Goal: Task Accomplishment & Management: Complete application form

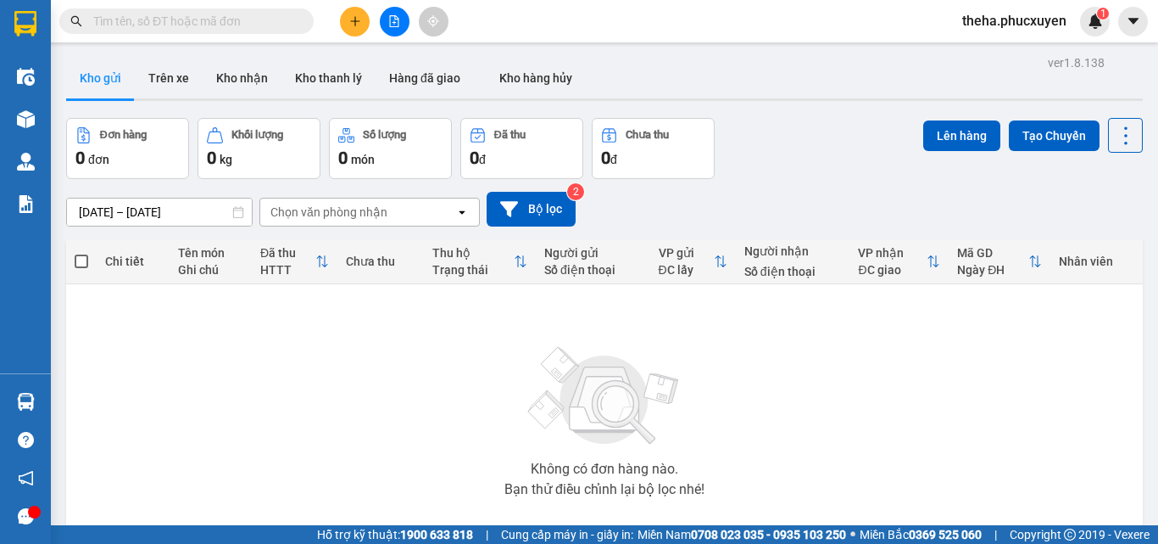
click at [351, 19] on icon "plus" at bounding box center [355, 21] width 12 height 12
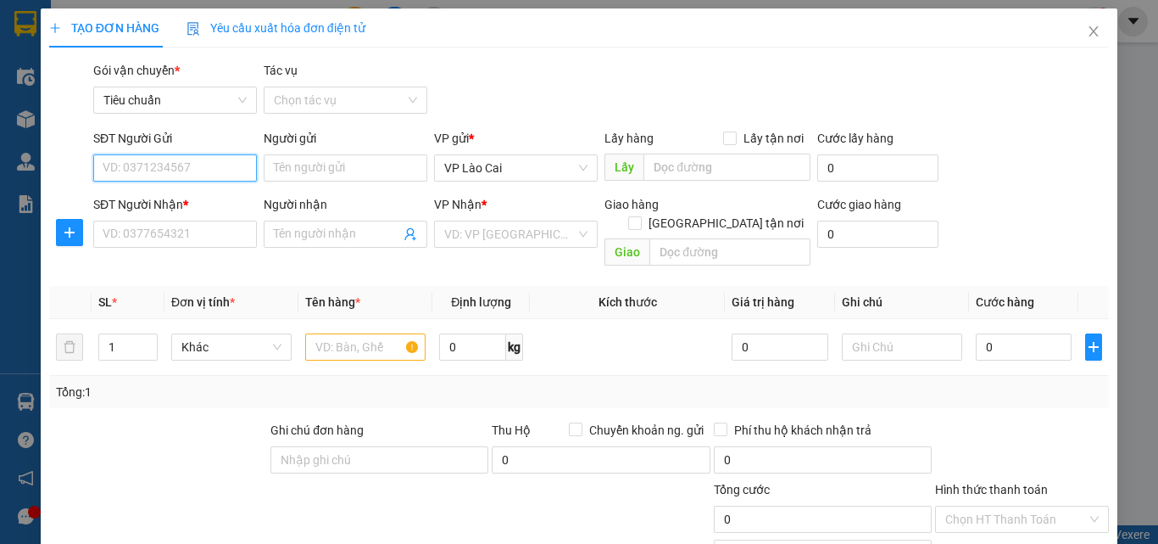
click at [152, 174] on input "SĐT Người Gửi" at bounding box center [175, 167] width 164 height 27
click at [163, 165] on input "SĐT Người Gửi" at bounding box center [175, 167] width 164 height 27
click at [170, 202] on div "0389569484" at bounding box center [174, 202] width 142 height 19
type input "0389569484"
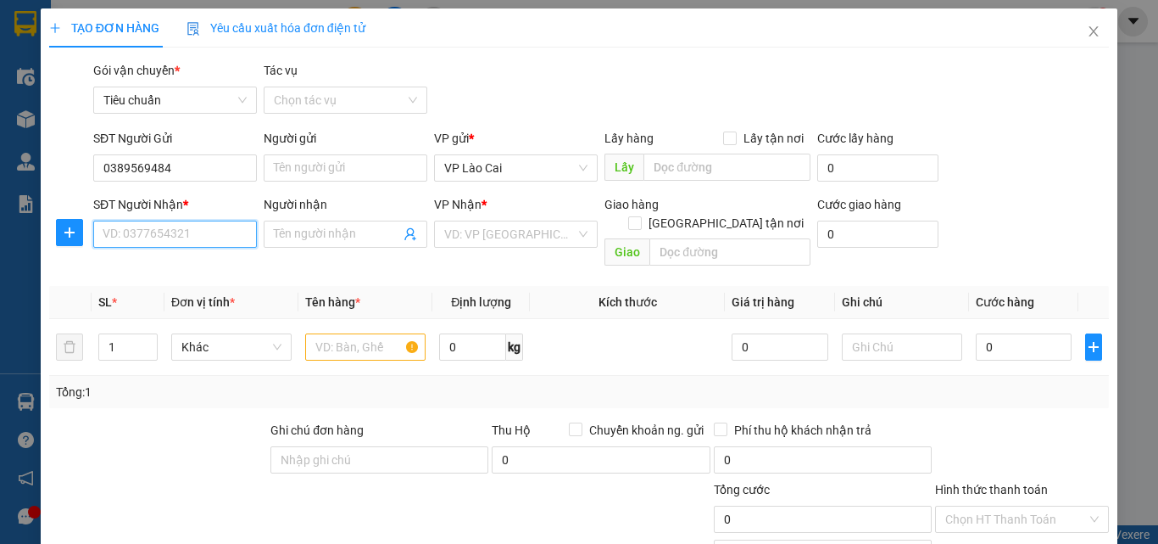
click at [166, 229] on input "SĐT Người Nhận *" at bounding box center [175, 234] width 164 height 27
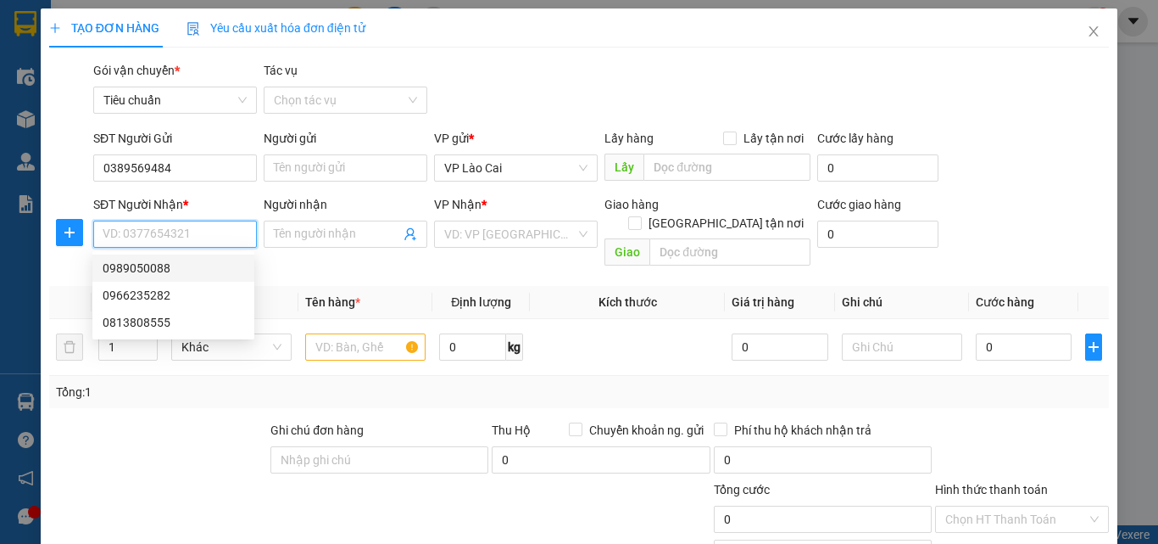
click at [154, 267] on div "0989050088" at bounding box center [174, 268] width 142 height 19
type input "0989050088"
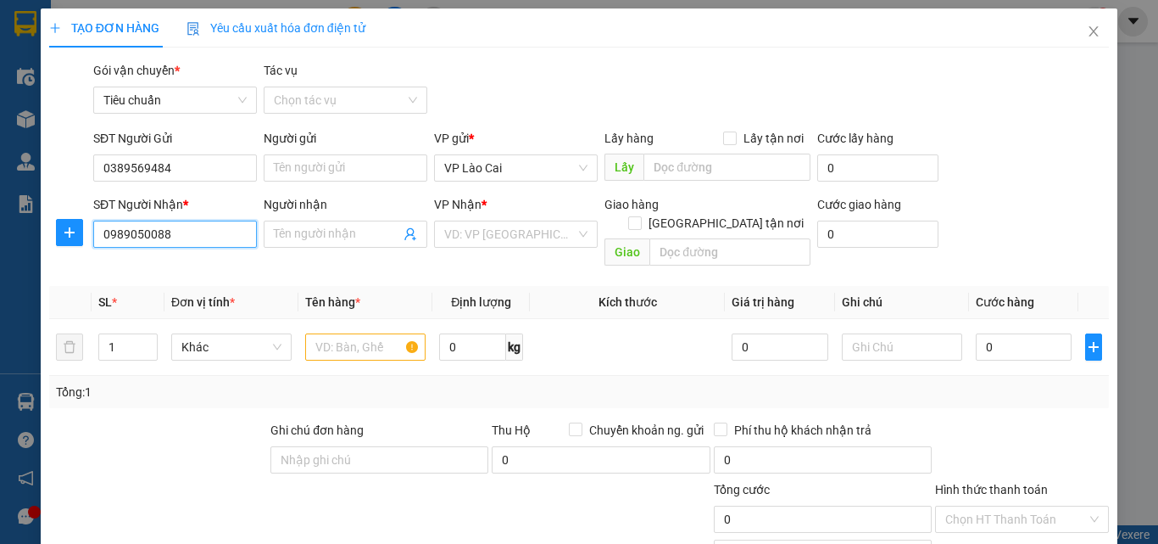
type input "UÔNG BÍ"
click at [369, 333] on input "text" at bounding box center [365, 346] width 120 height 27
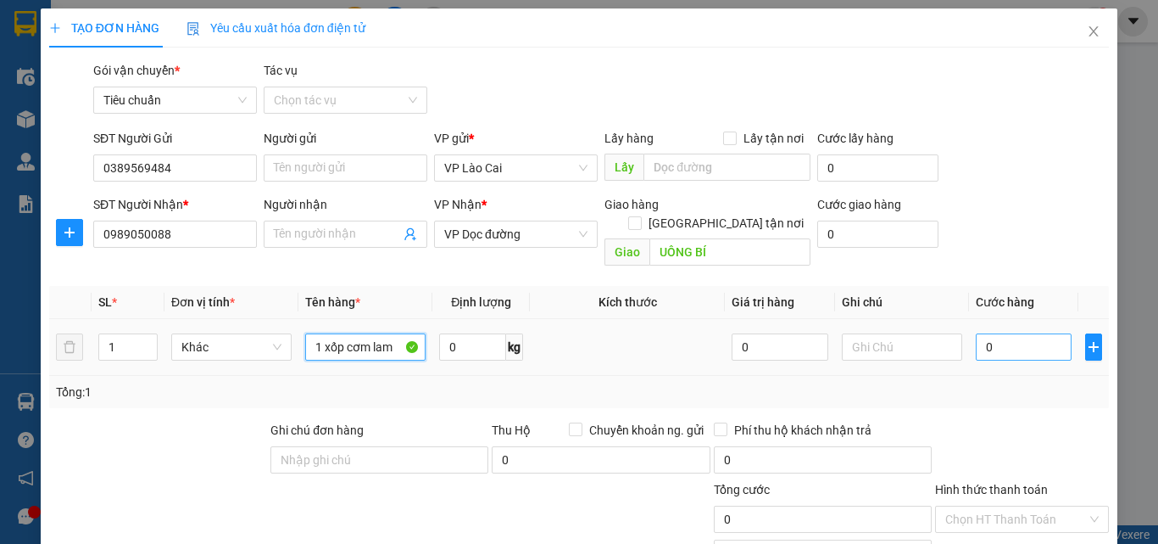
type input "1 xốp cơm lam"
click at [1005, 338] on input "0" at bounding box center [1024, 346] width 96 height 27
type input "8"
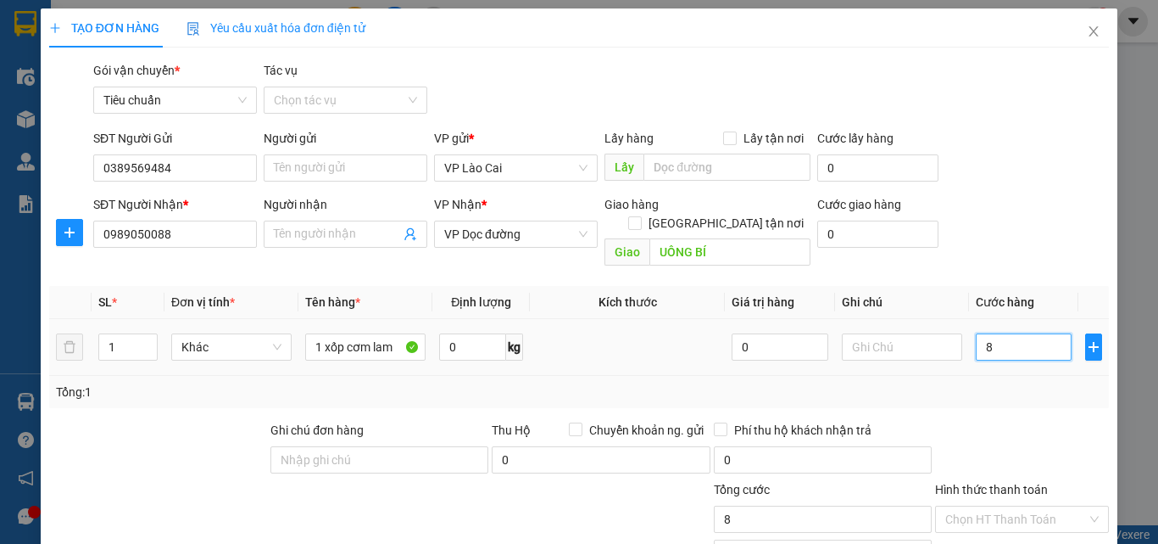
type input "80"
type input "80.000"
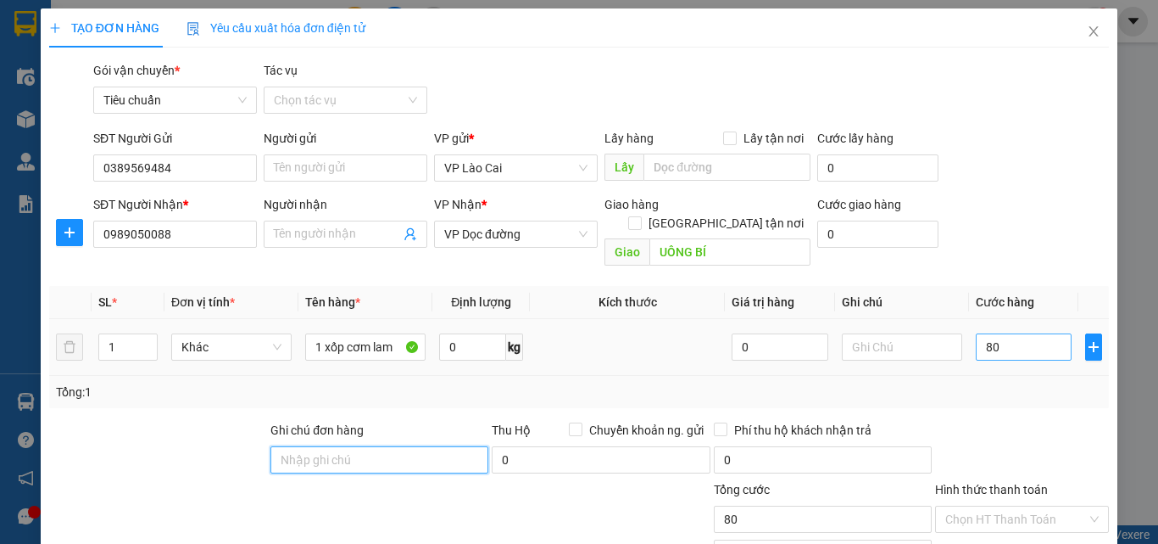
type input "80.000"
click at [1015, 333] on input "80.000" at bounding box center [1024, 346] width 96 height 27
type input "1"
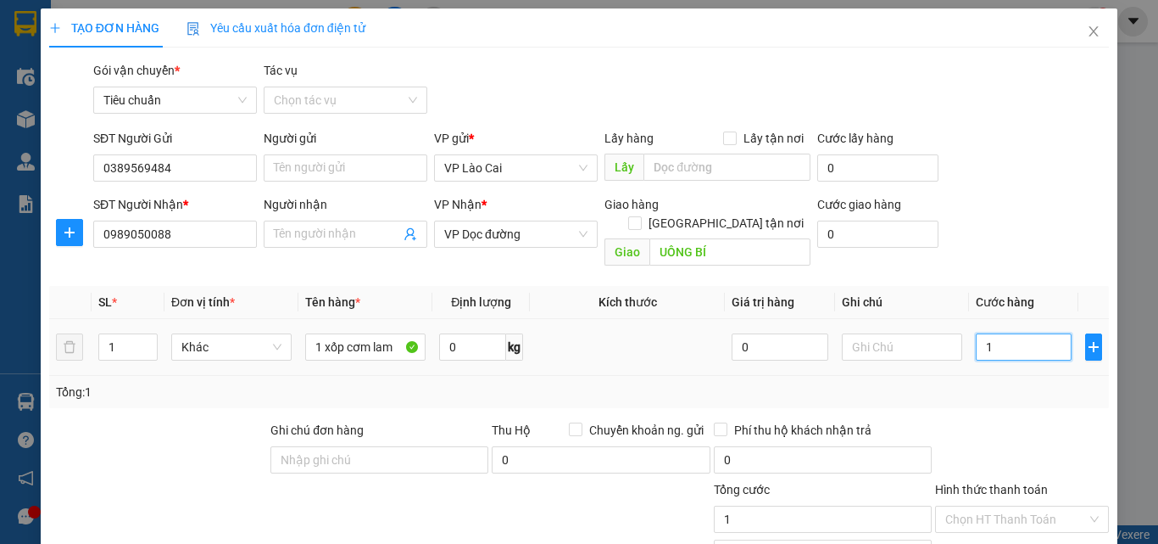
type input "10"
type input "100"
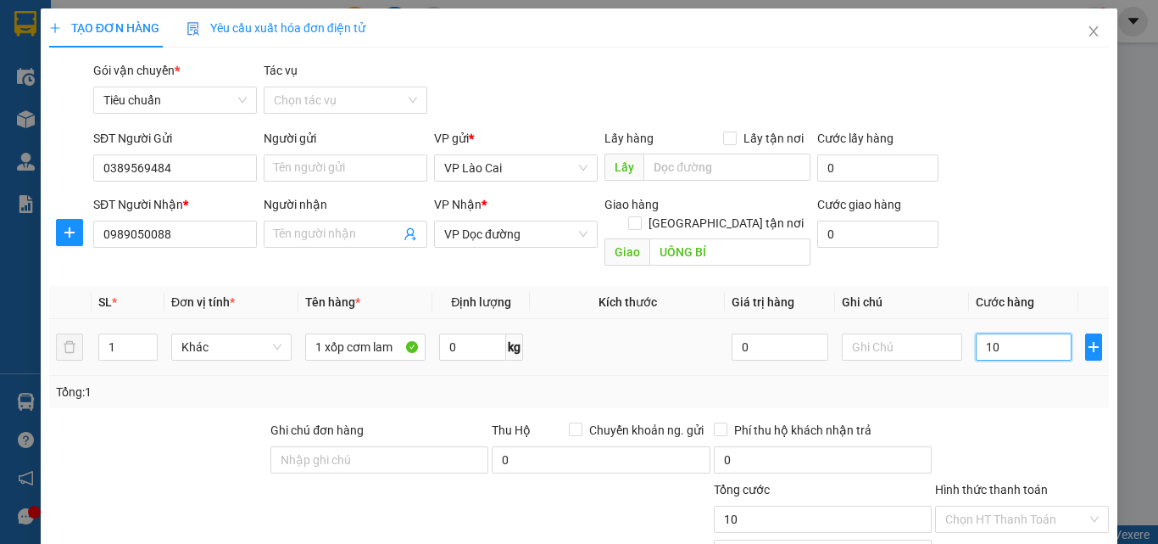
type input "100"
type input "100.000"
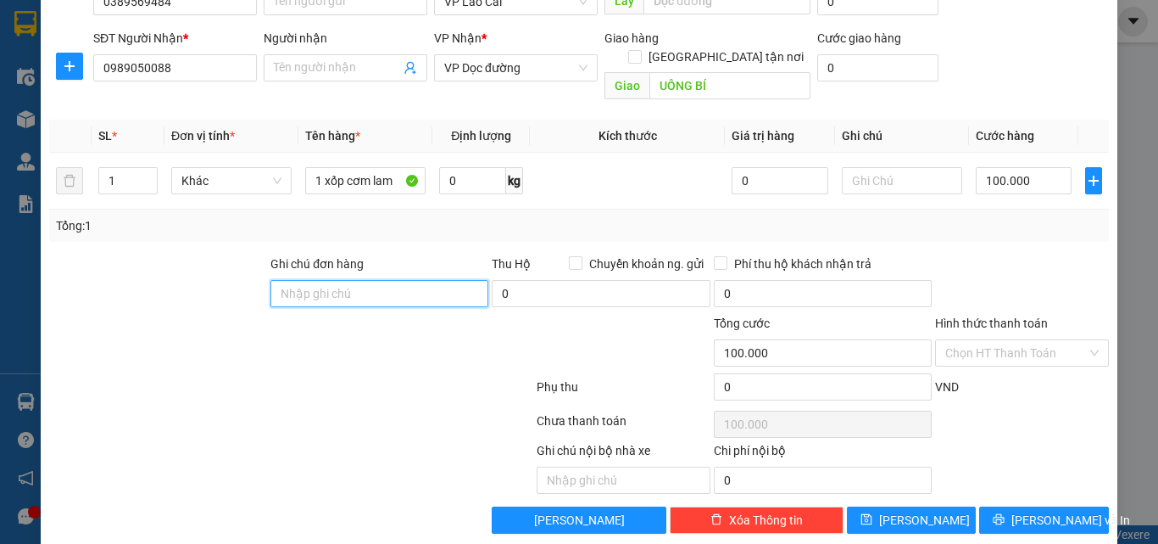
scroll to position [170, 0]
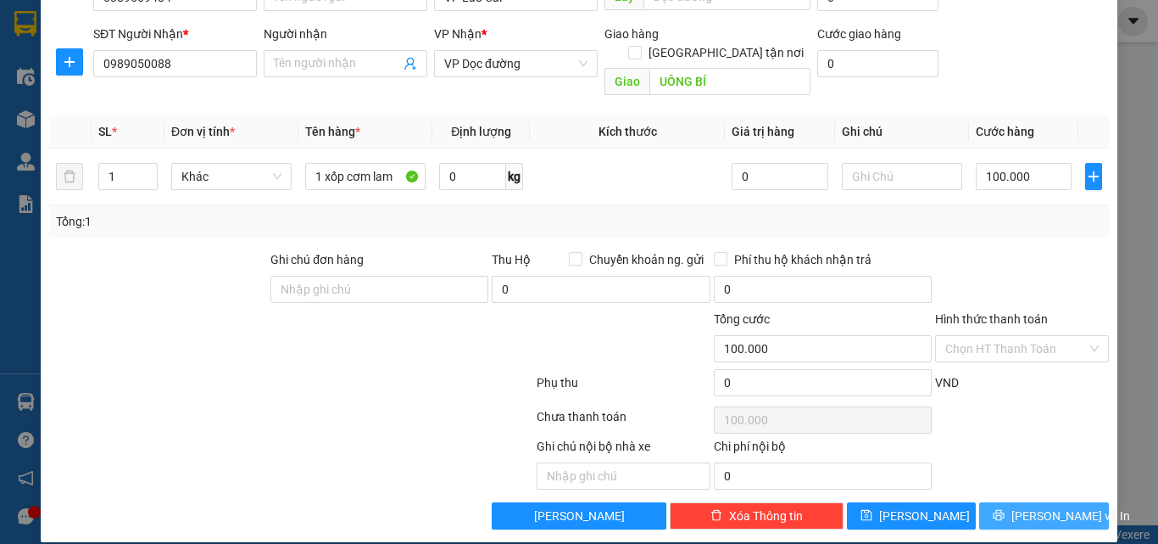
click at [1037, 506] on span "[PERSON_NAME] và In" at bounding box center [1071, 515] width 119 height 19
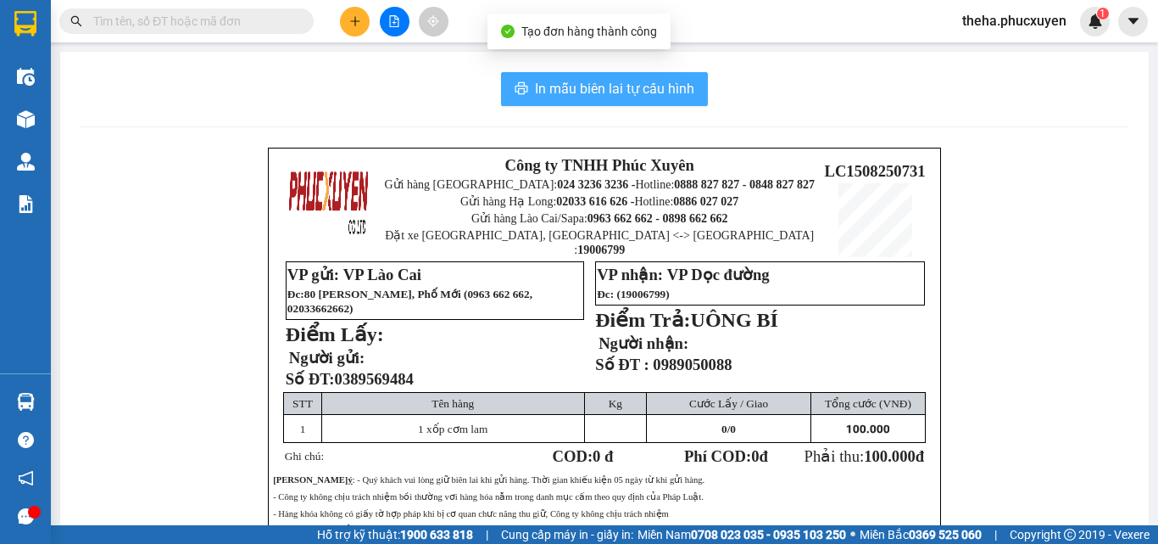
click at [663, 87] on span "In mẫu biên lai tự cấu hình" at bounding box center [614, 88] width 159 height 21
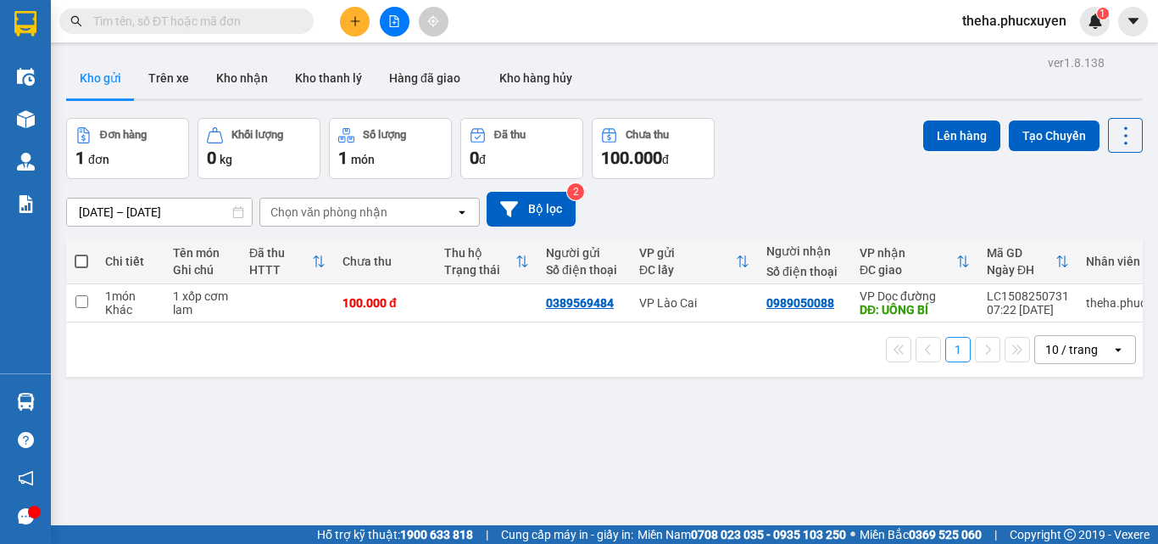
click at [361, 9] on button at bounding box center [355, 22] width 30 height 30
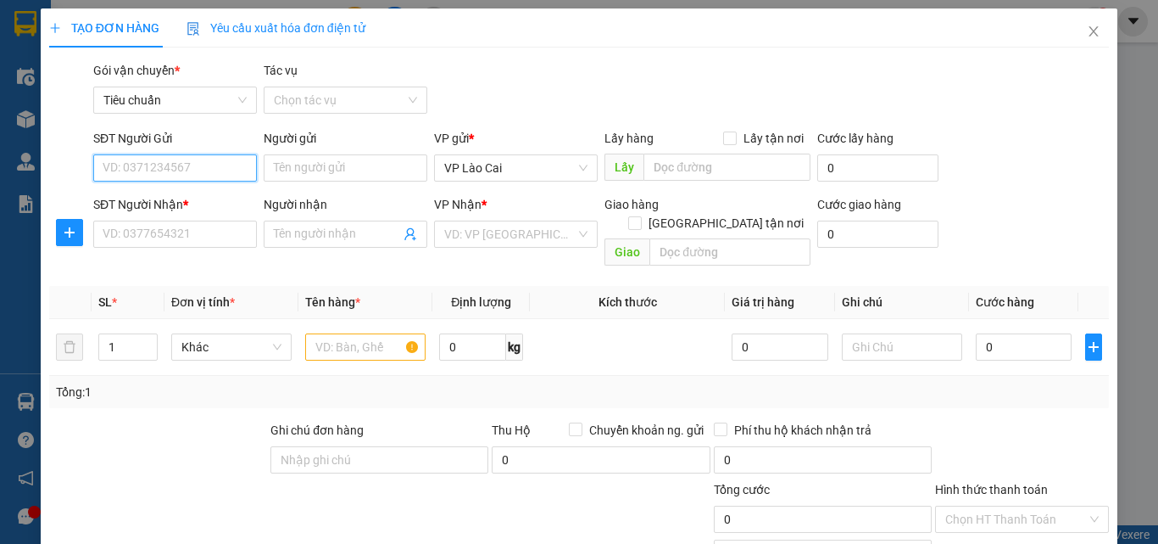
click at [199, 169] on input "SĐT Người Gửi" at bounding box center [175, 167] width 164 height 27
type input "0336781707"
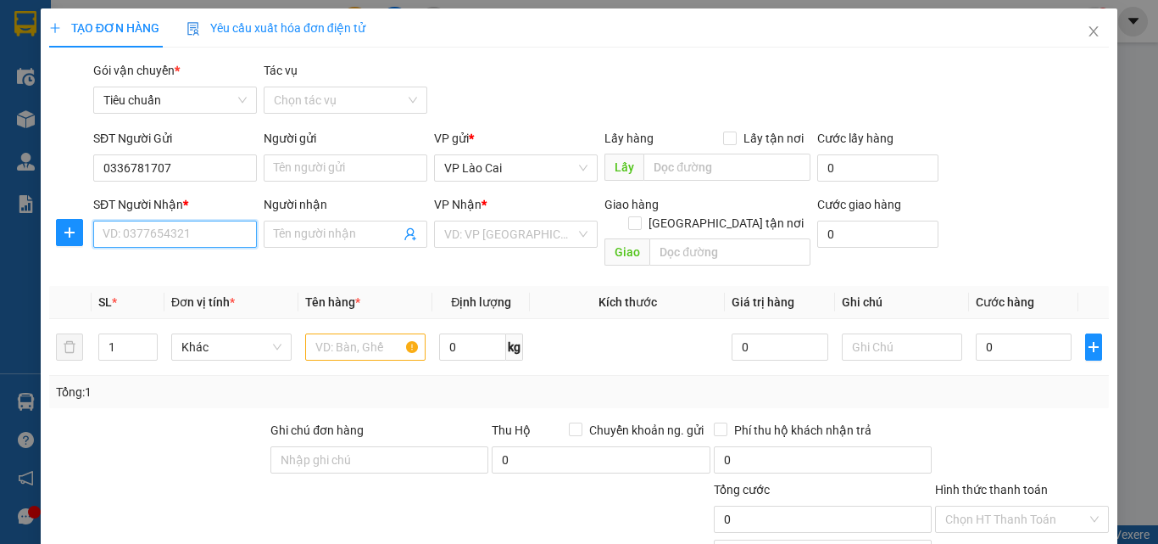
click at [177, 234] on input "SĐT Người Nhận *" at bounding box center [175, 234] width 164 height 27
type input "0788236016"
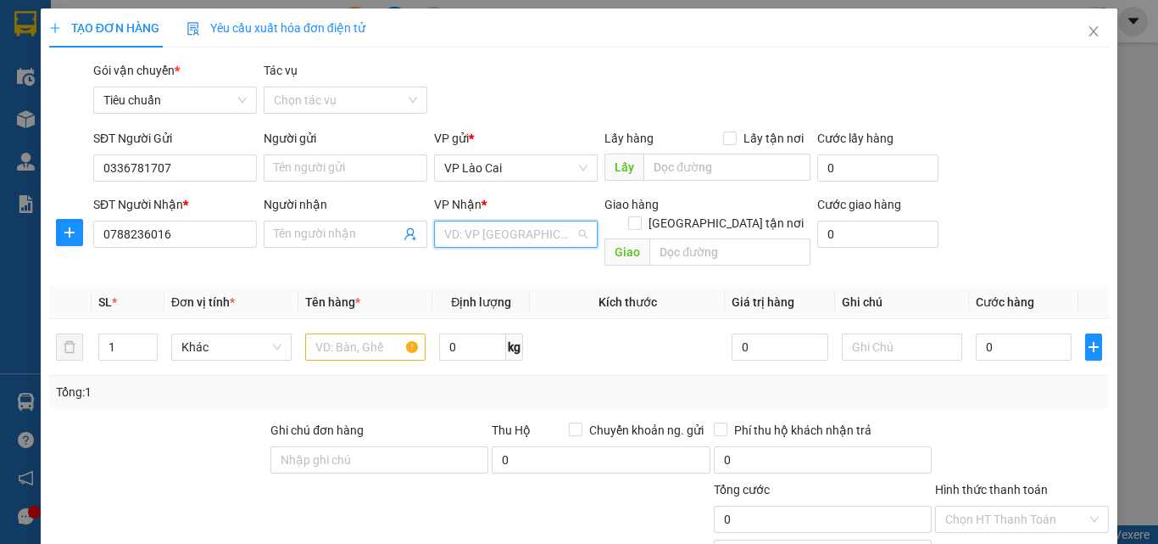
click at [558, 240] on input "search" at bounding box center [509, 233] width 131 height 25
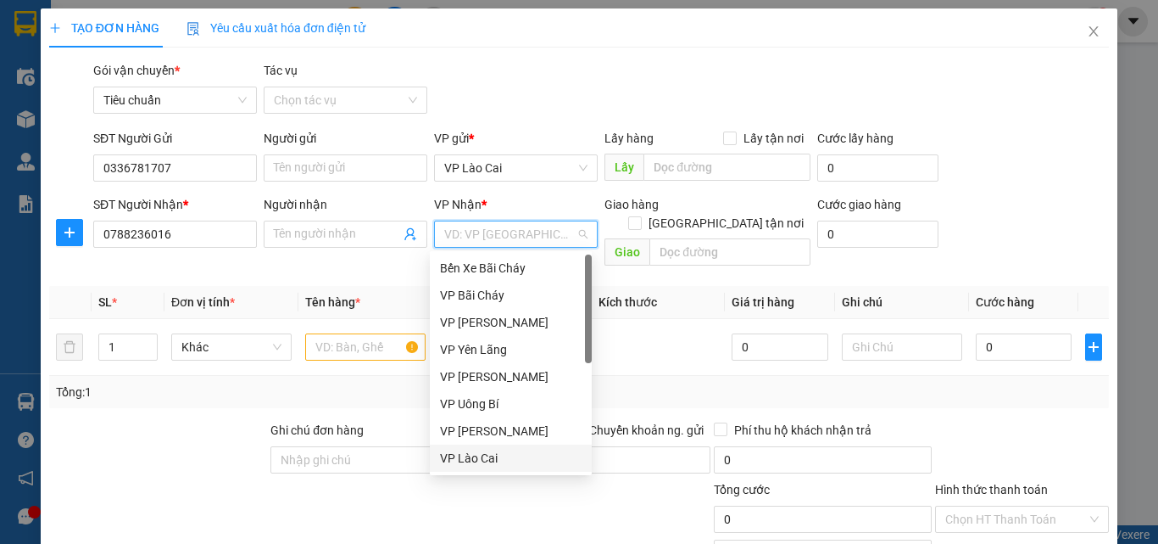
click at [486, 455] on div "VP Lào Cai" at bounding box center [511, 458] width 142 height 19
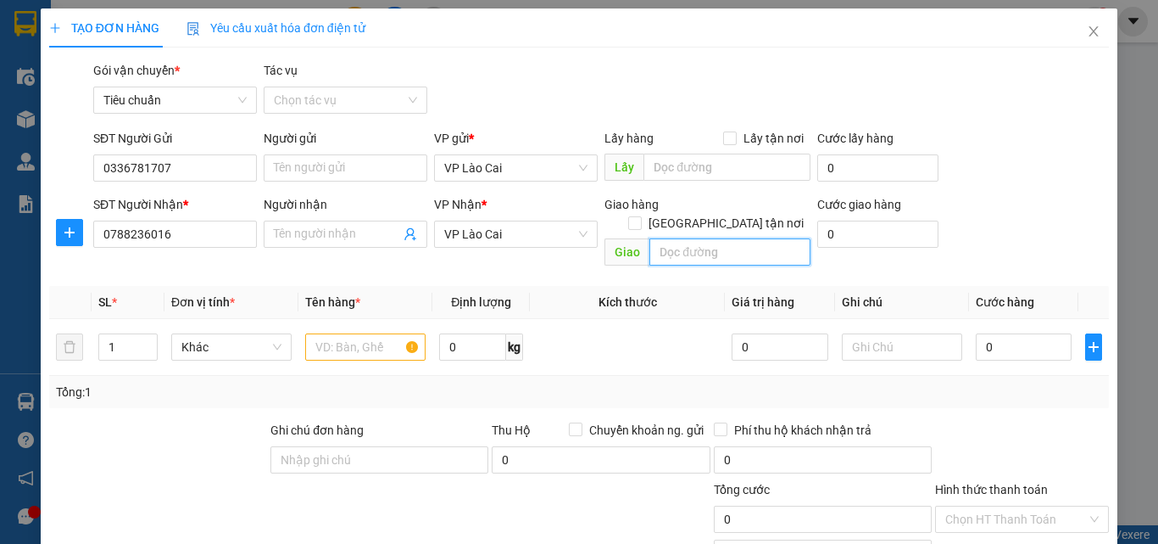
click at [672, 238] on input "text" at bounding box center [730, 251] width 161 height 27
type input "mạo khê"
click at [366, 333] on input "text" at bounding box center [365, 346] width 120 height 27
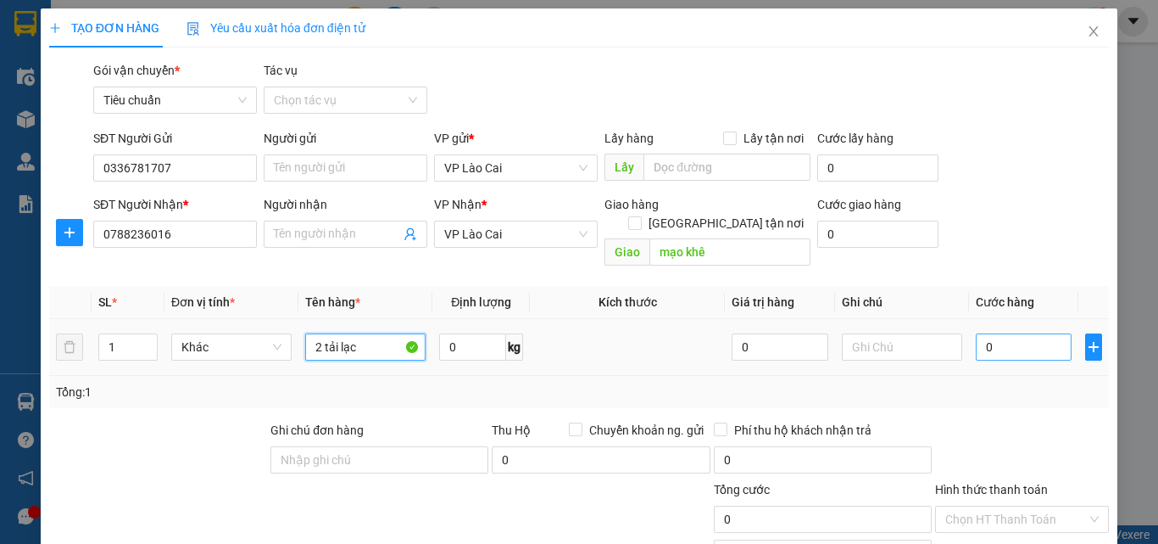
type input "2 tải lạc"
click at [1029, 335] on input "0" at bounding box center [1024, 346] width 96 height 27
type input "3"
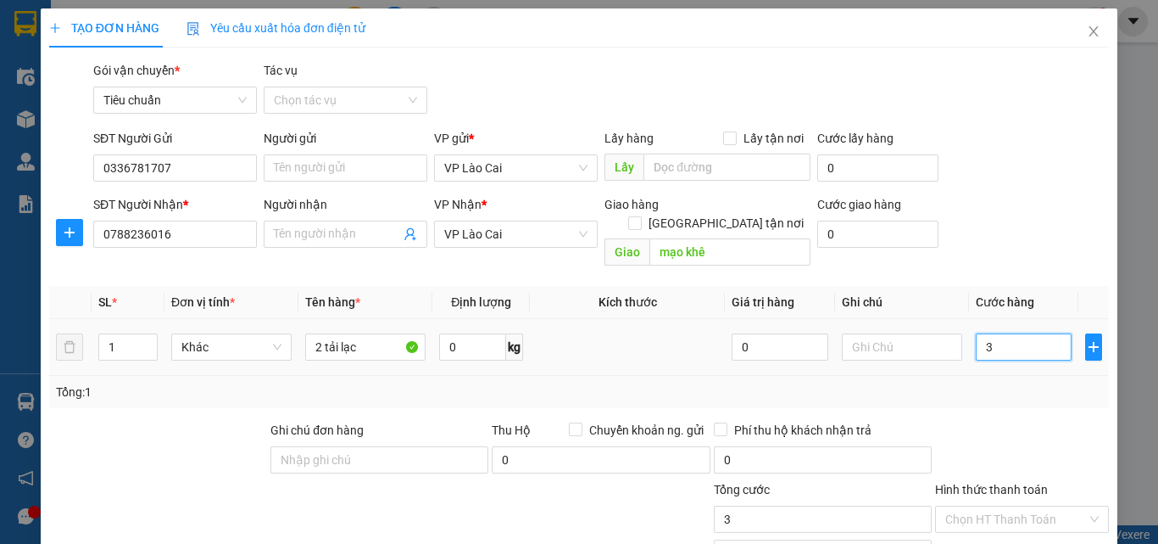
type input "30"
type input "300"
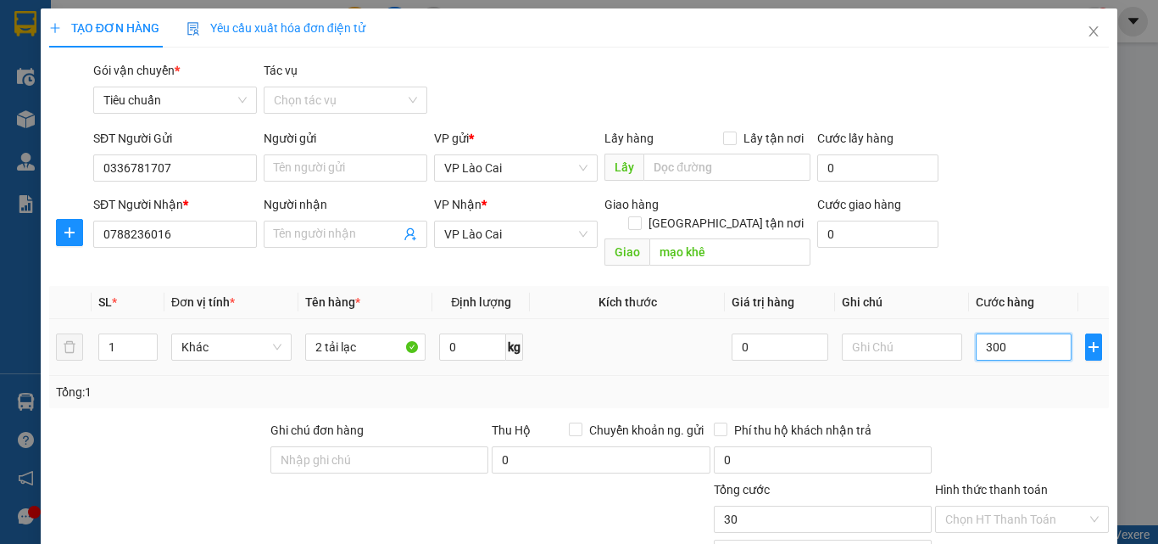
type input "300"
type input "300.000"
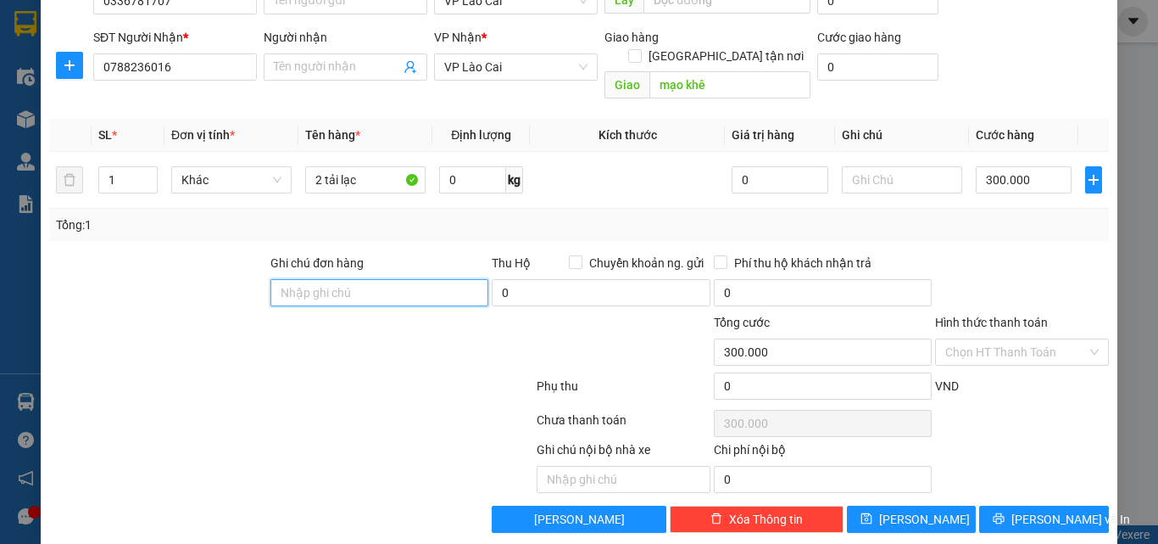
scroll to position [170, 0]
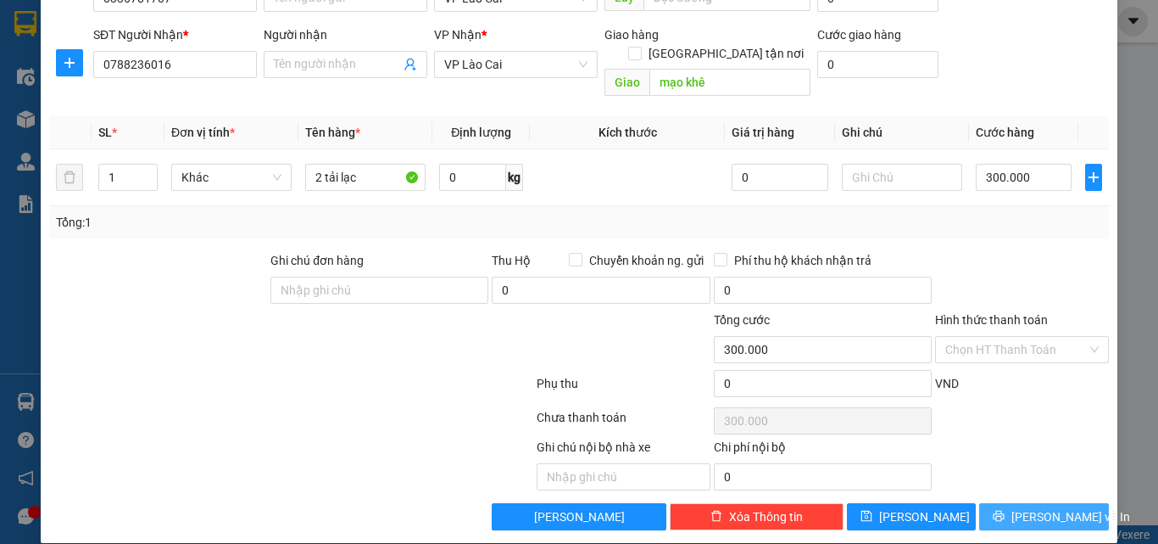
click at [1030, 507] on span "[PERSON_NAME] và In" at bounding box center [1071, 516] width 119 height 19
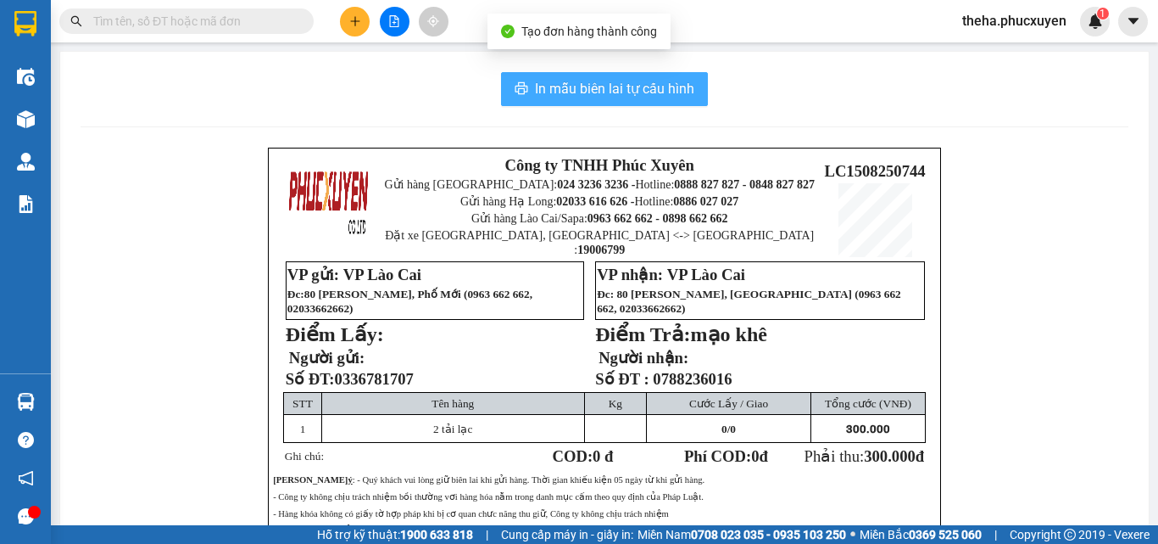
click at [640, 82] on span "In mẫu biên lai tự cấu hình" at bounding box center [614, 88] width 159 height 21
